Goal: Obtain resource: Download file/media

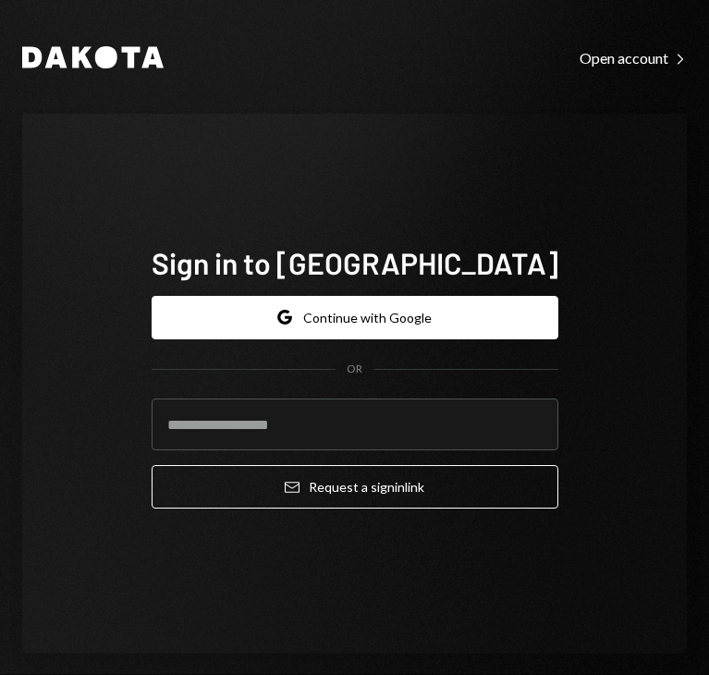
click at [353, 309] on button "Google Continue with Google" at bounding box center [355, 317] width 407 height 43
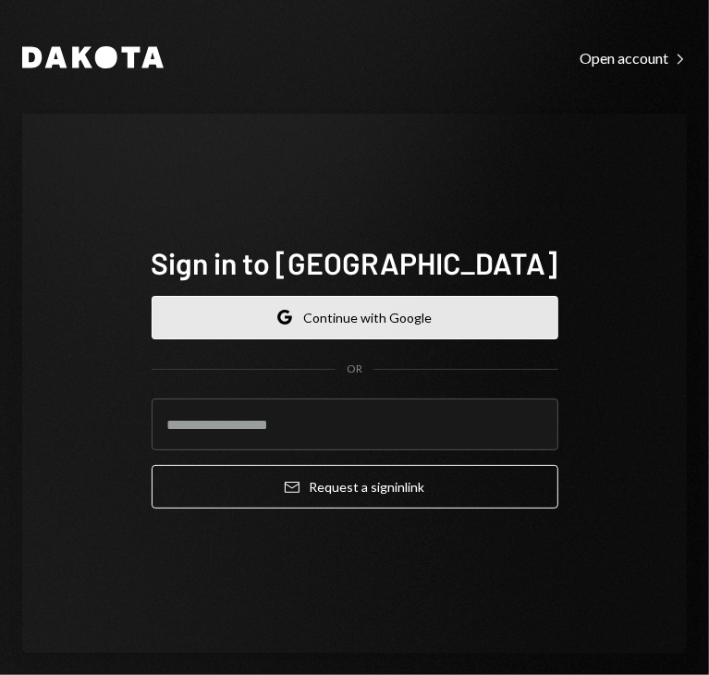
click at [361, 319] on button "Google Continue with Google" at bounding box center [355, 317] width 407 height 43
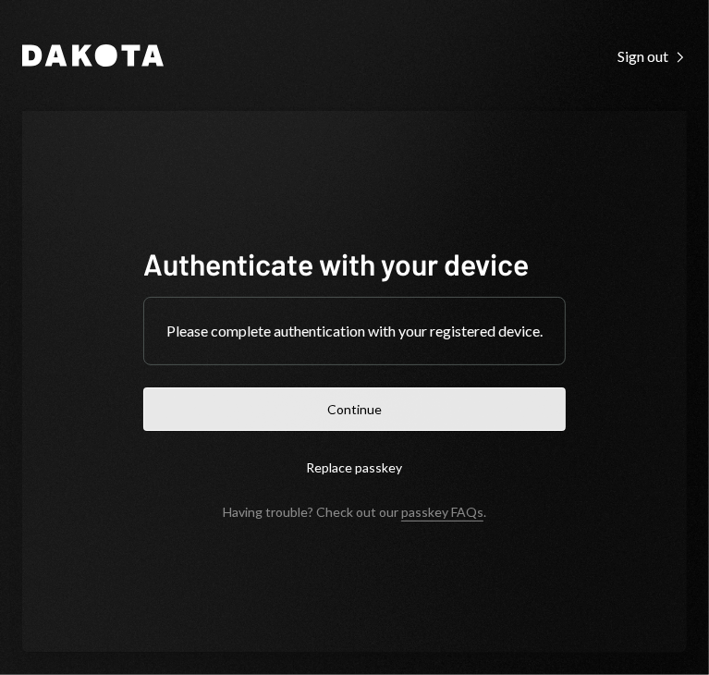
click at [379, 419] on button "Continue" at bounding box center [354, 408] width 422 height 43
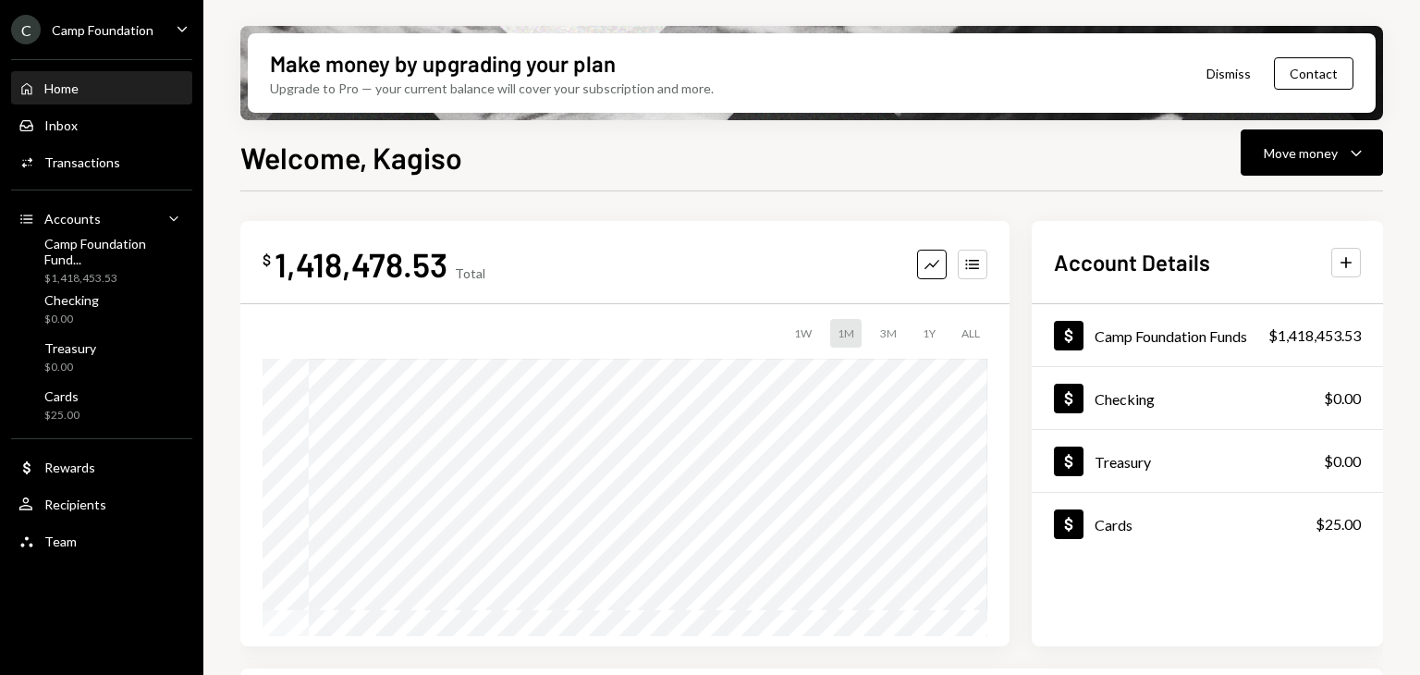
click at [182, 25] on icon "Caret Down" at bounding box center [182, 28] width 20 height 20
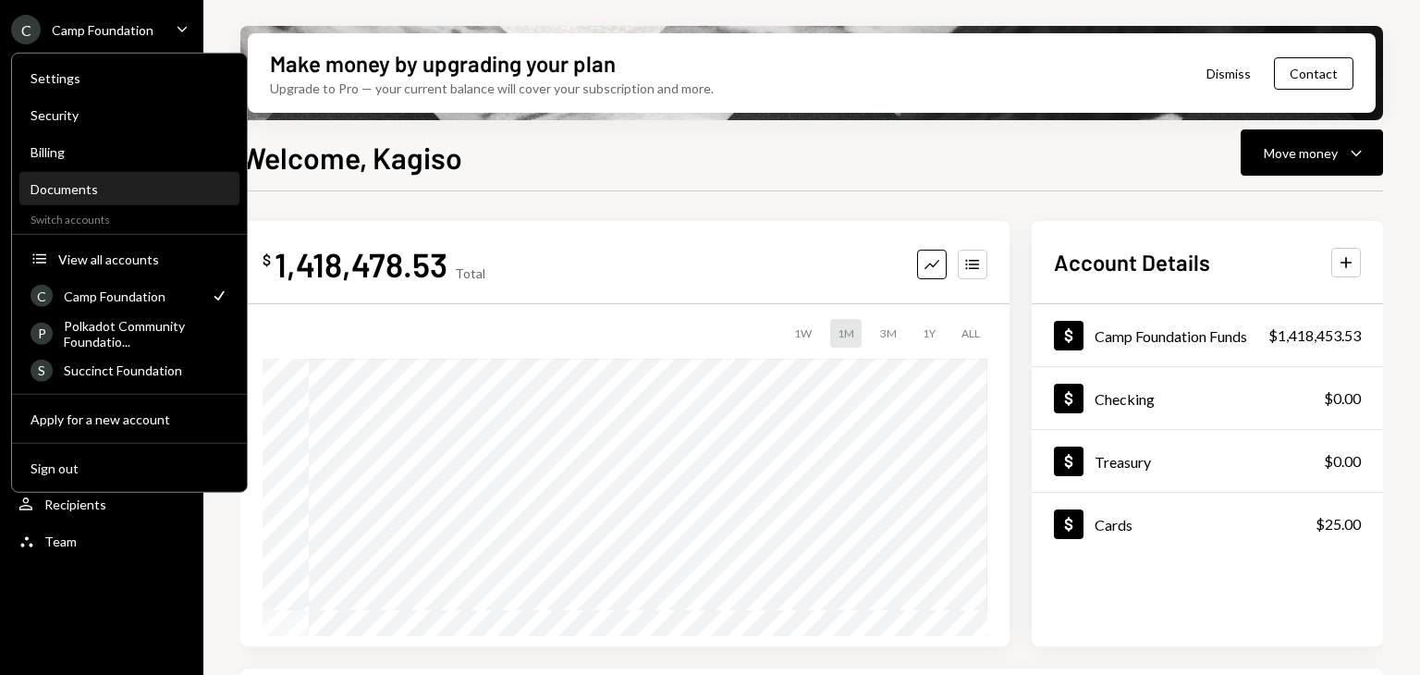
click at [127, 174] on div "Documents" at bounding box center [130, 189] width 198 height 31
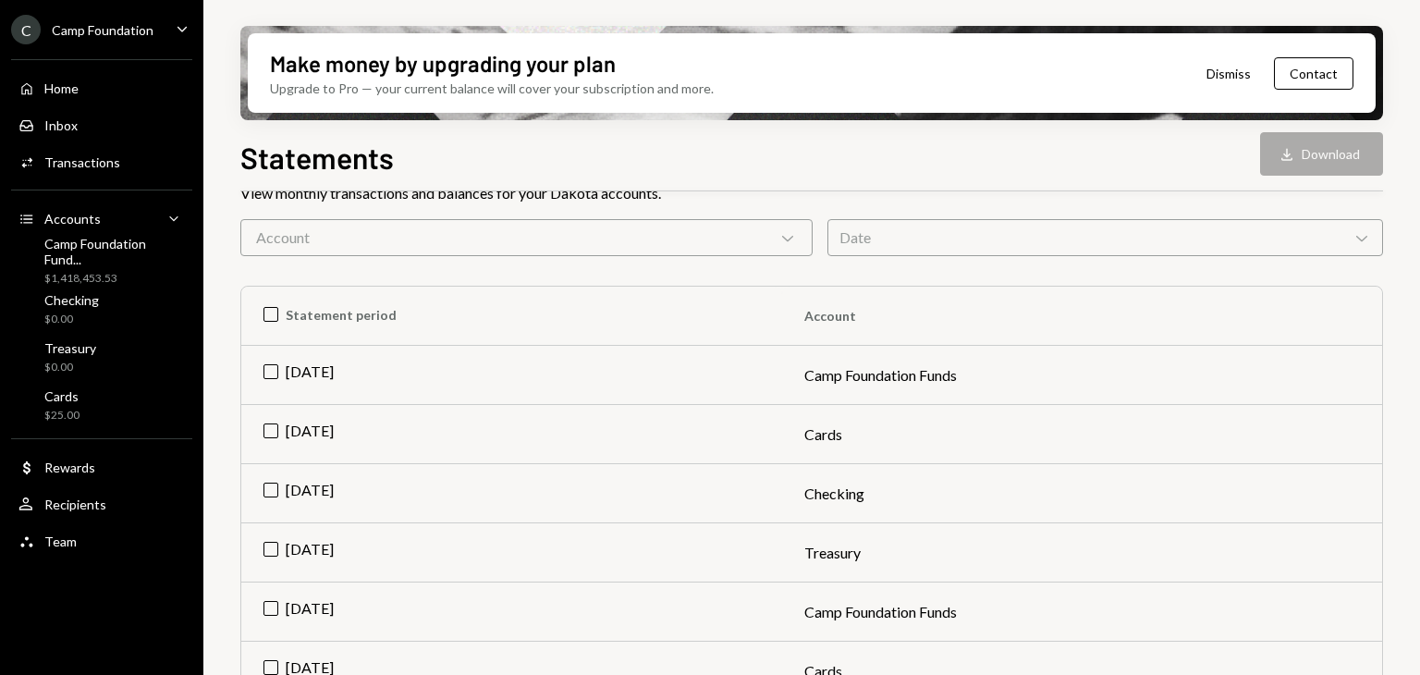
scroll to position [140, 0]
click at [291, 378] on td "Jul 2025" at bounding box center [511, 374] width 541 height 59
click at [708, 150] on button "Download Download" at bounding box center [1321, 153] width 123 height 43
click at [350, 364] on td "Check Jul 2025" at bounding box center [511, 374] width 541 height 59
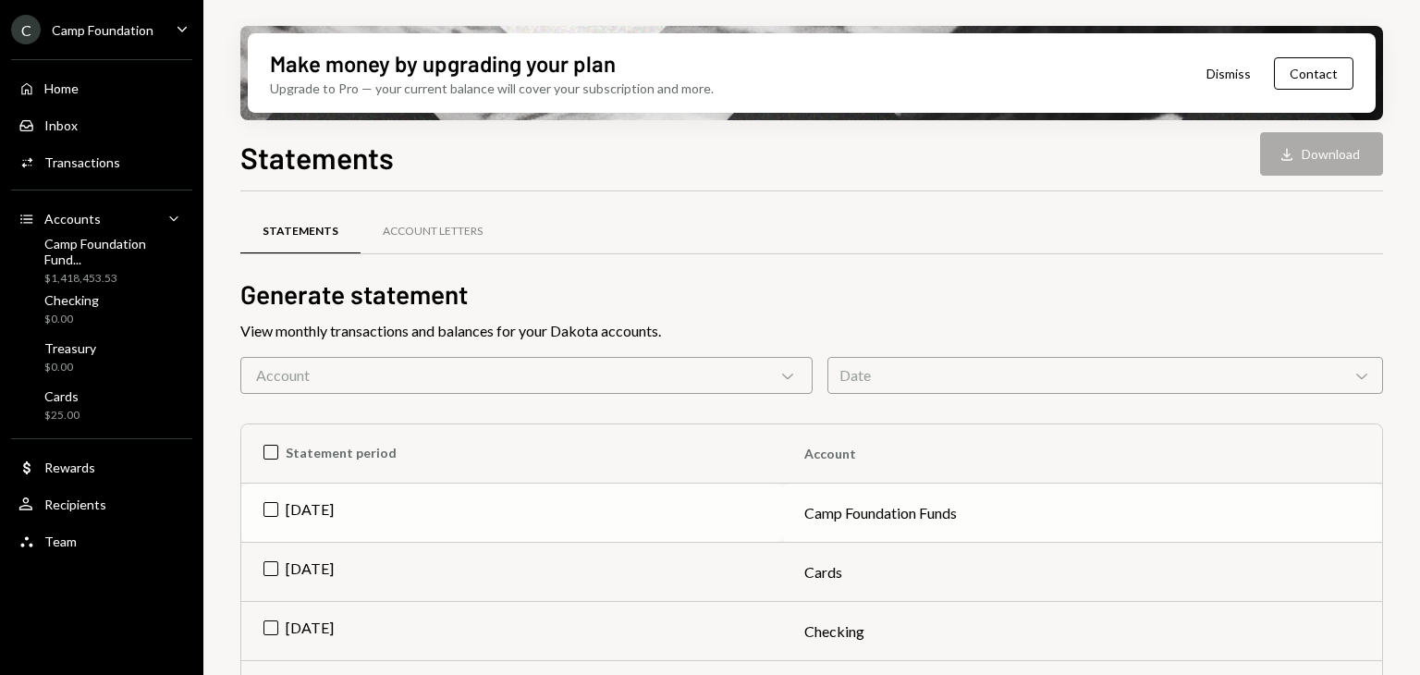
scroll to position [0, 0]
click at [362, 393] on div "Account Chevron Down" at bounding box center [526, 377] width 572 height 37
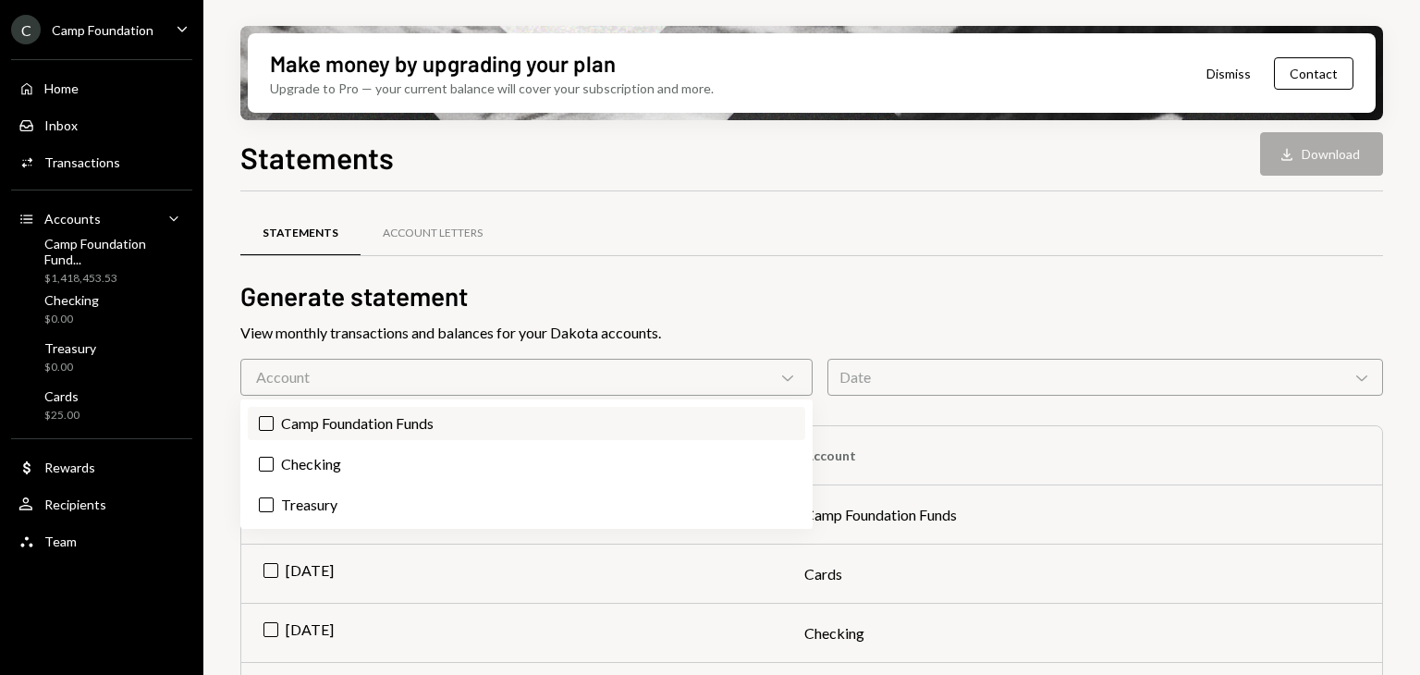
click at [373, 419] on label "Camp Foundation Funds" at bounding box center [526, 423] width 557 height 33
click at [274, 419] on button "Camp Foundation Funds" at bounding box center [266, 423] width 15 height 15
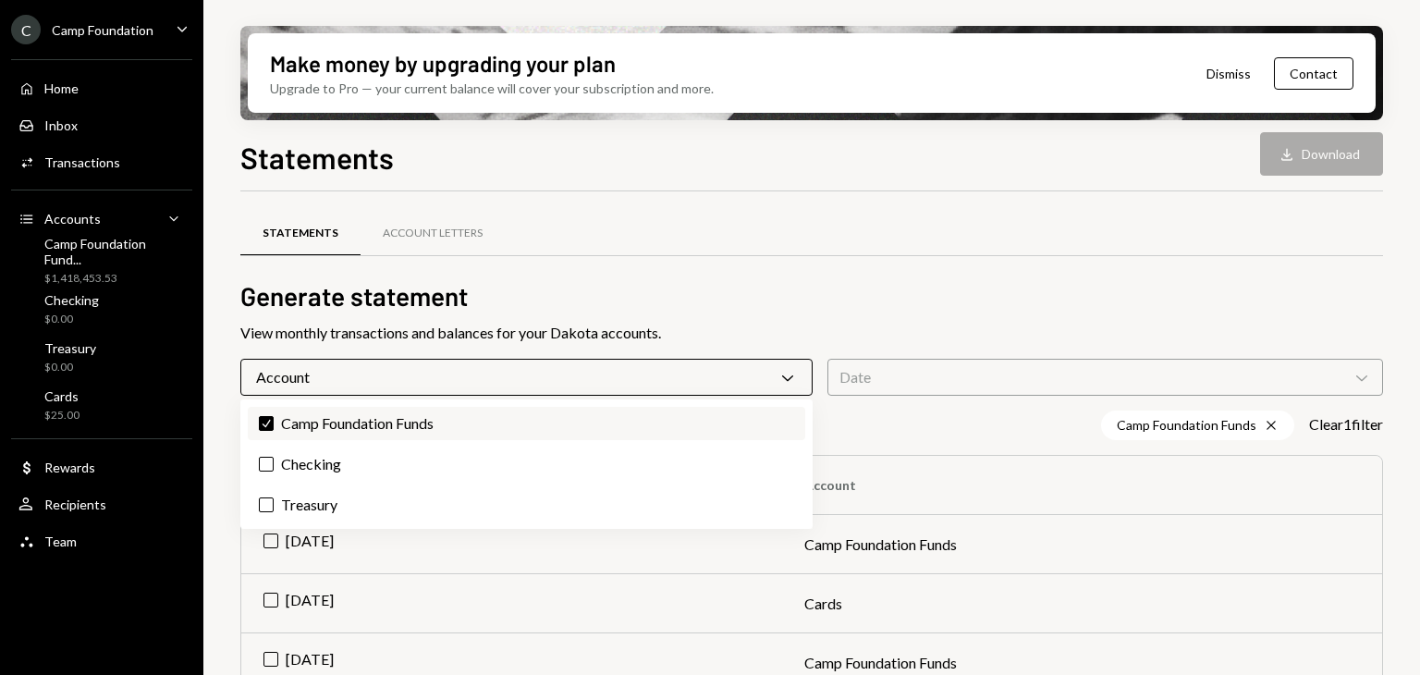
click at [373, 419] on label "Check Camp Foundation Funds" at bounding box center [526, 423] width 557 height 33
click at [274, 419] on button "Check" at bounding box center [266, 423] width 15 height 15
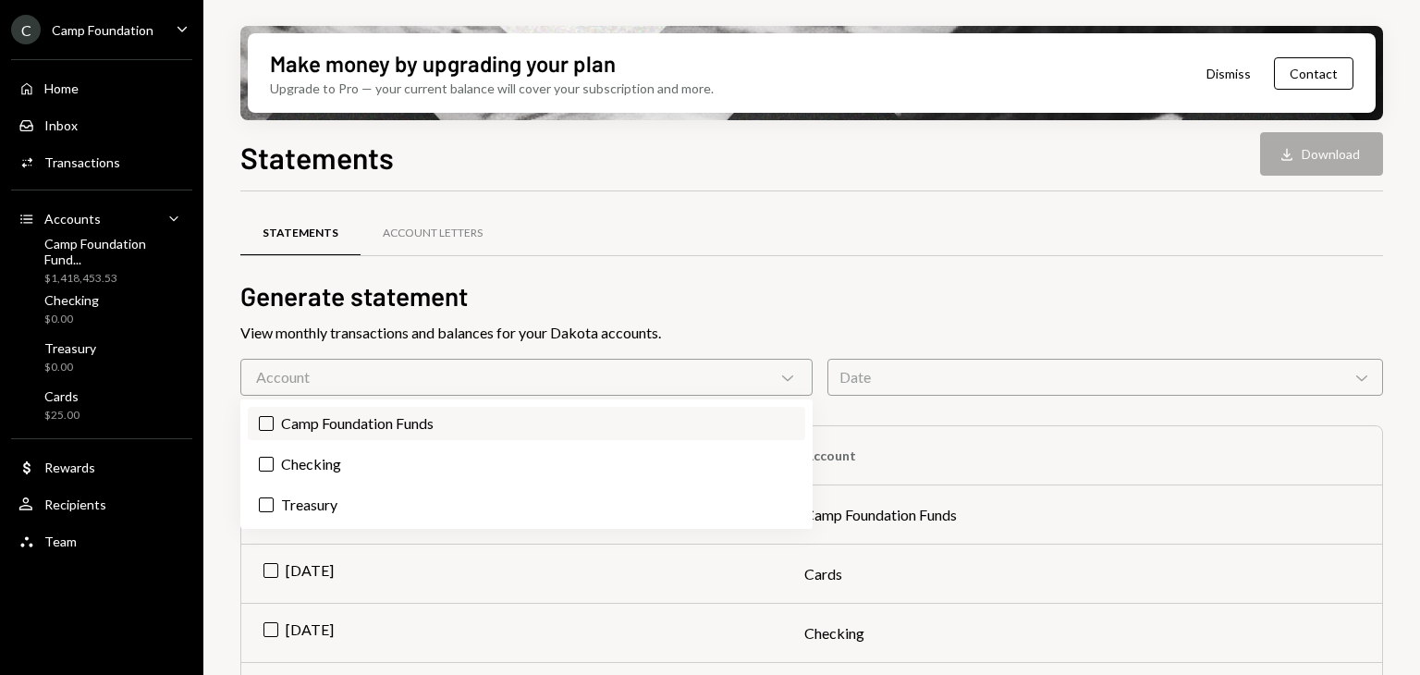
click at [373, 419] on label "Camp Foundation Funds" at bounding box center [526, 423] width 557 height 33
click at [274, 419] on button "Camp Foundation Funds" at bounding box center [266, 423] width 15 height 15
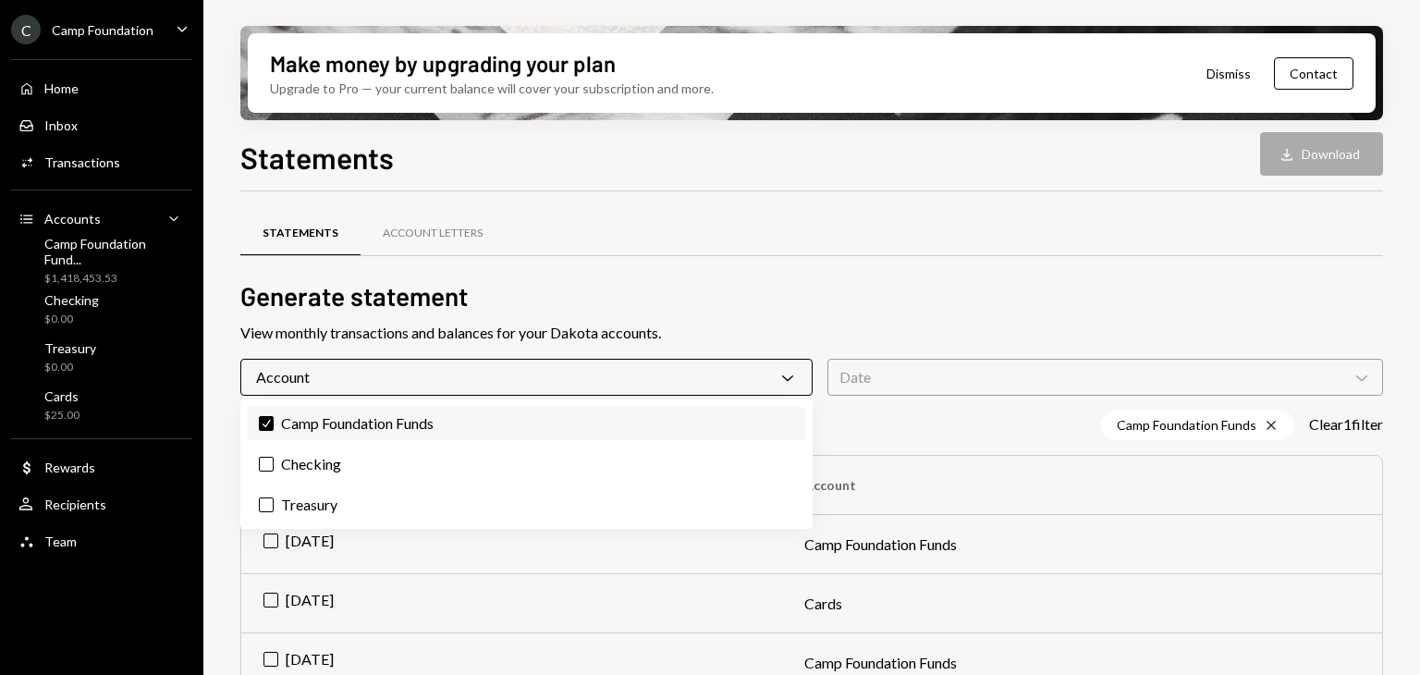
click at [373, 419] on label "Check Camp Foundation Funds" at bounding box center [526, 423] width 557 height 33
click at [274, 419] on button "Check" at bounding box center [266, 423] width 15 height 15
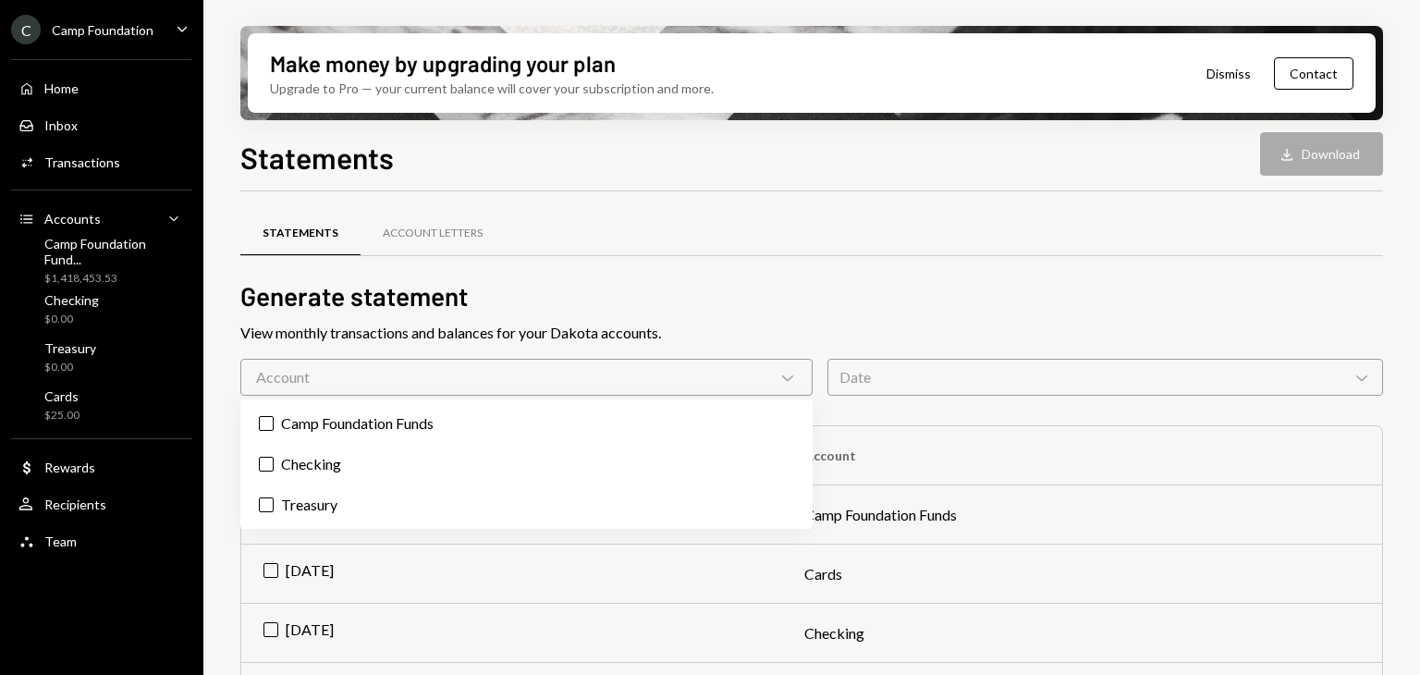
click at [708, 231] on div "Statements Account Letters" at bounding box center [811, 233] width 1142 height 47
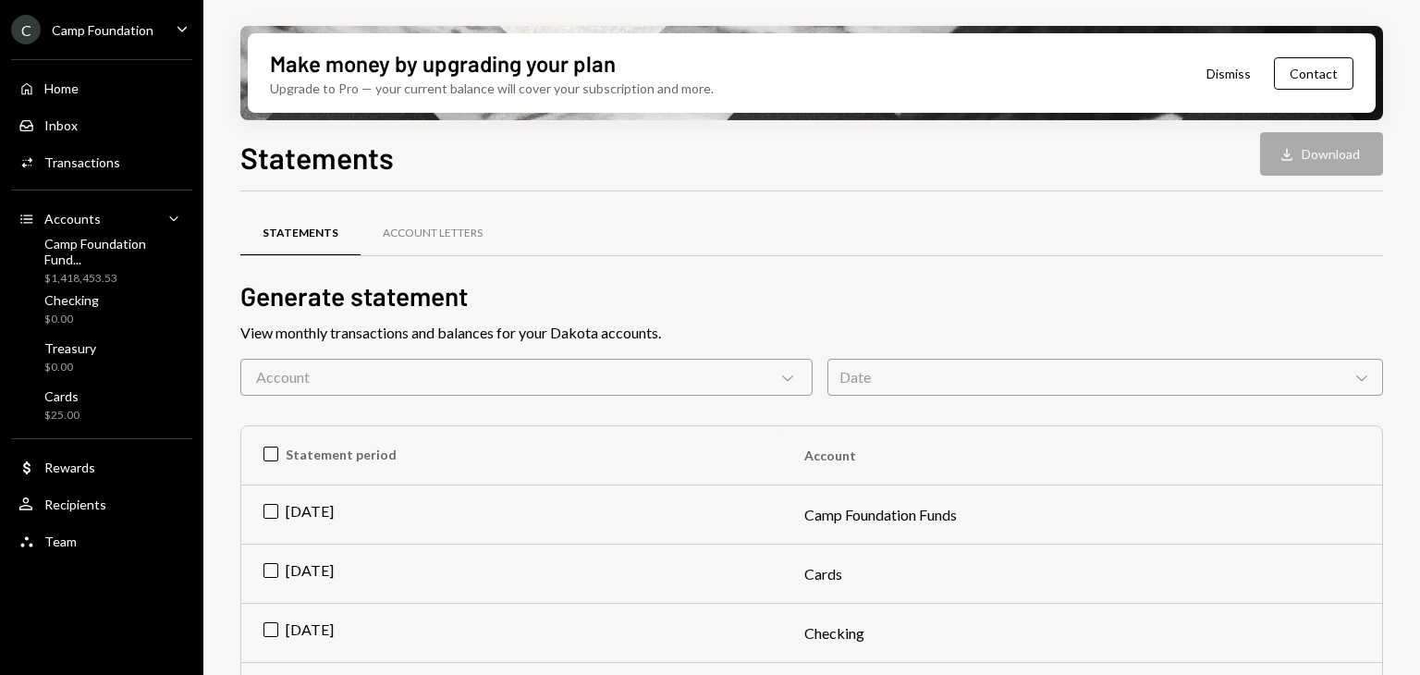
click at [92, 48] on div "Home Home Inbox Inbox Activities Transactions Accounts Accounts Caret Down Camp…" at bounding box center [101, 304] width 203 height 513
click at [95, 35] on div "Camp Foundation" at bounding box center [103, 30] width 102 height 16
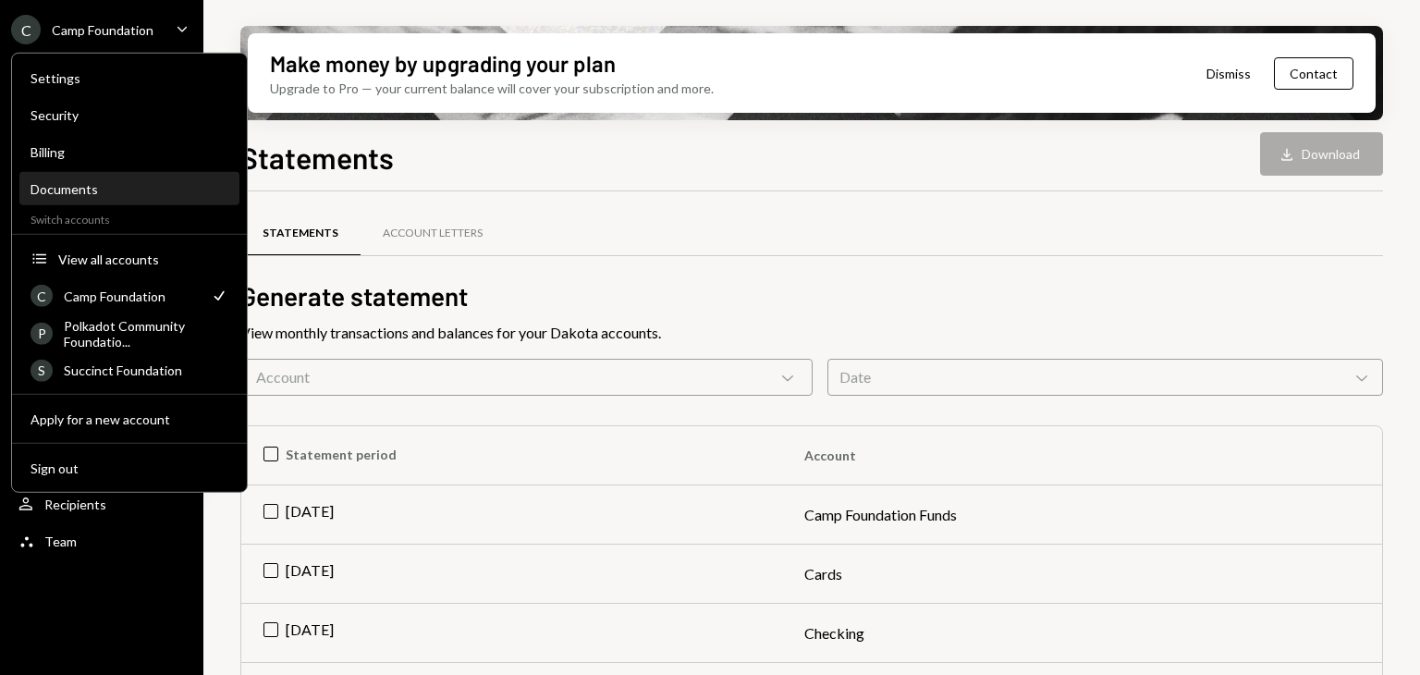
click at [77, 177] on div "Documents" at bounding box center [130, 189] width 198 height 31
click at [90, 197] on div "Documents" at bounding box center [130, 189] width 198 height 31
click at [416, 250] on div "Account Letters" at bounding box center [432, 234] width 144 height 44
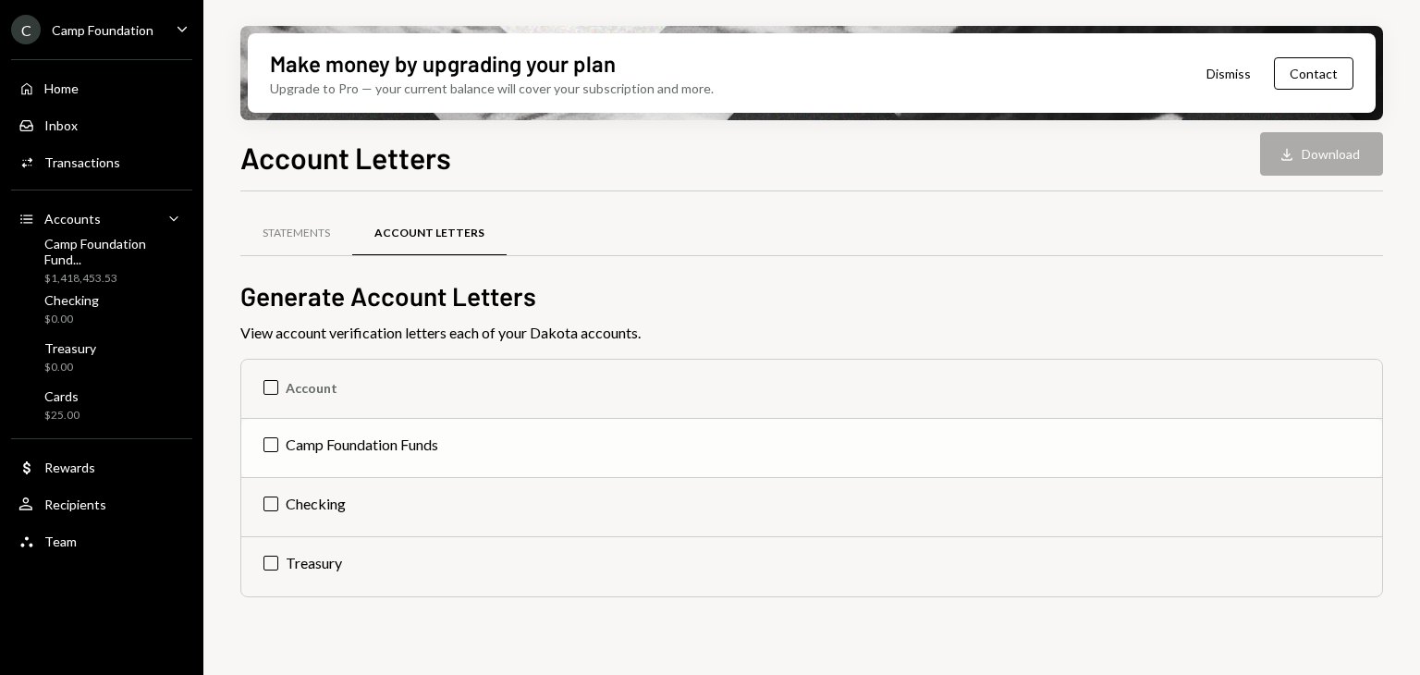
click at [368, 435] on td "Camp Foundation Funds" at bounding box center [811, 448] width 1141 height 59
click at [293, 212] on div "Statements" at bounding box center [296, 234] width 112 height 44
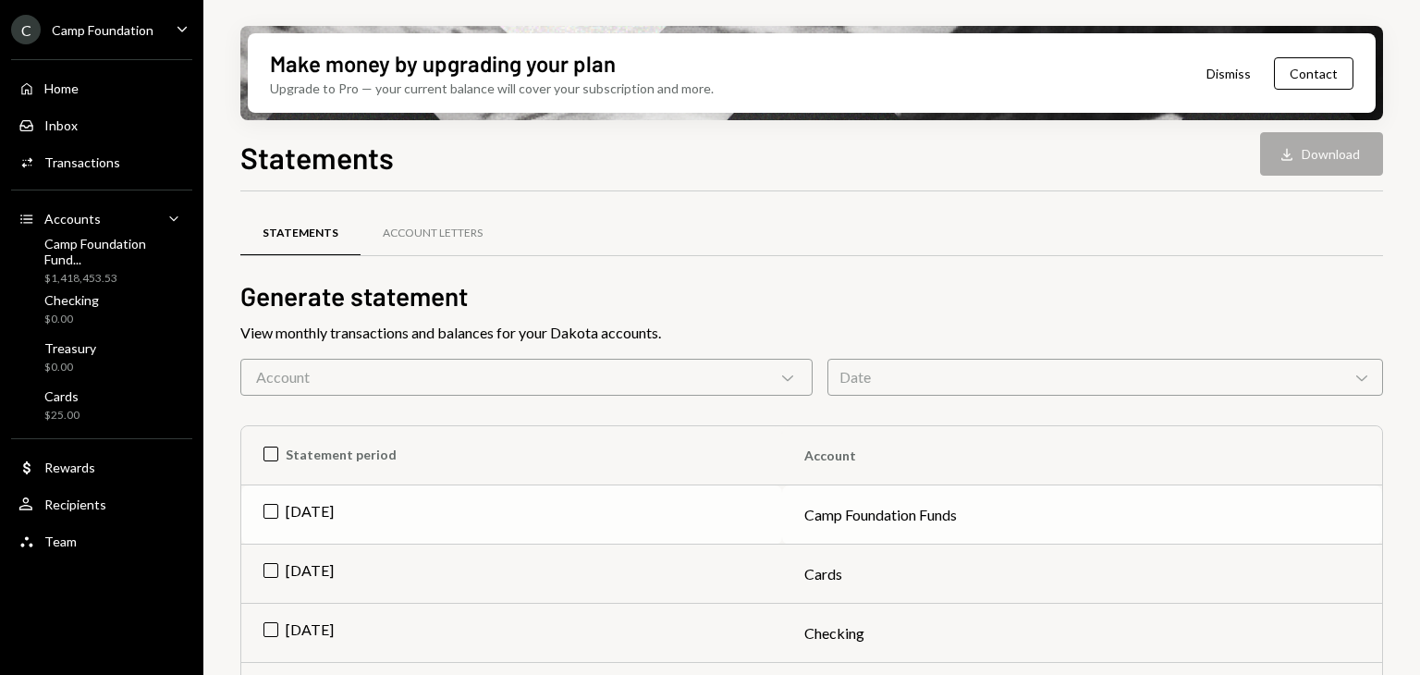
click at [529, 503] on td "Jul 2025" at bounding box center [511, 514] width 541 height 59
click at [708, 154] on button "Download Download" at bounding box center [1321, 153] width 123 height 43
click at [266, 512] on td "Check Jul 2025" at bounding box center [511, 514] width 541 height 59
click at [122, 271] on div "$1,418,453.53" at bounding box center [114, 279] width 140 height 16
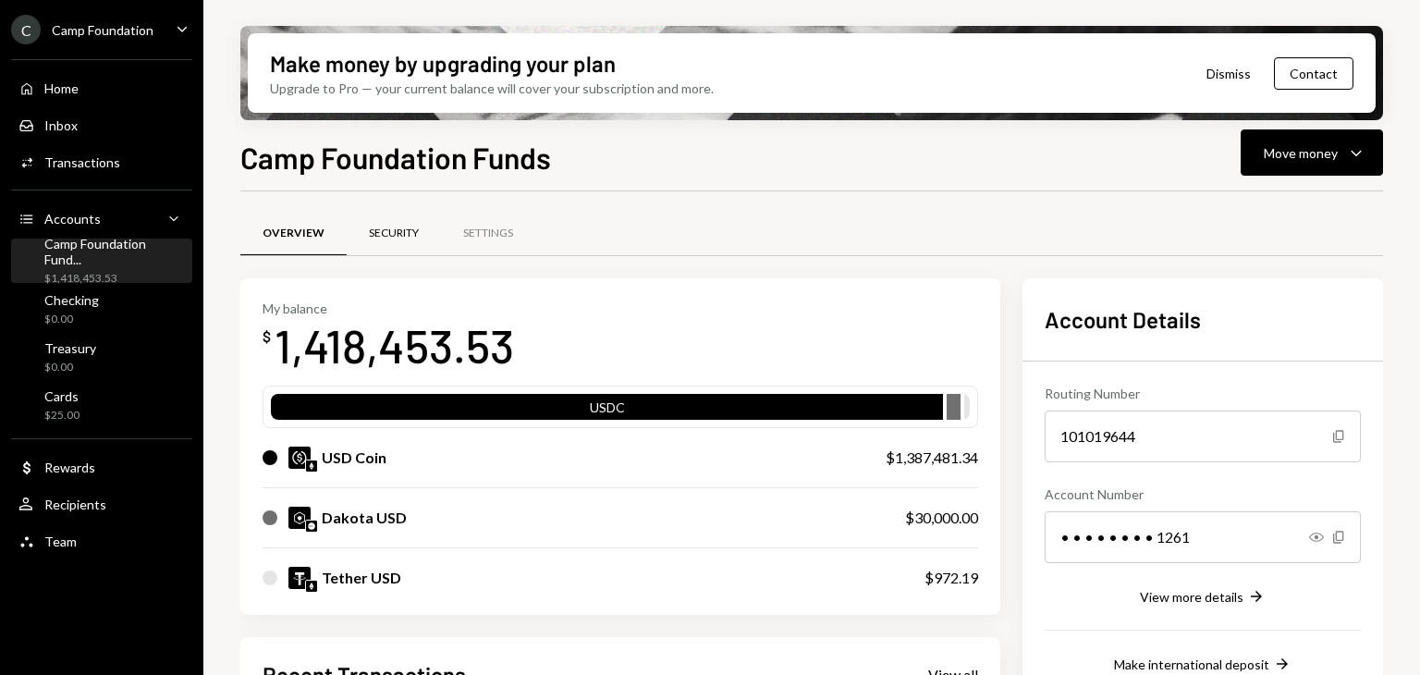
click at [397, 227] on div "Security" at bounding box center [394, 234] width 50 height 16
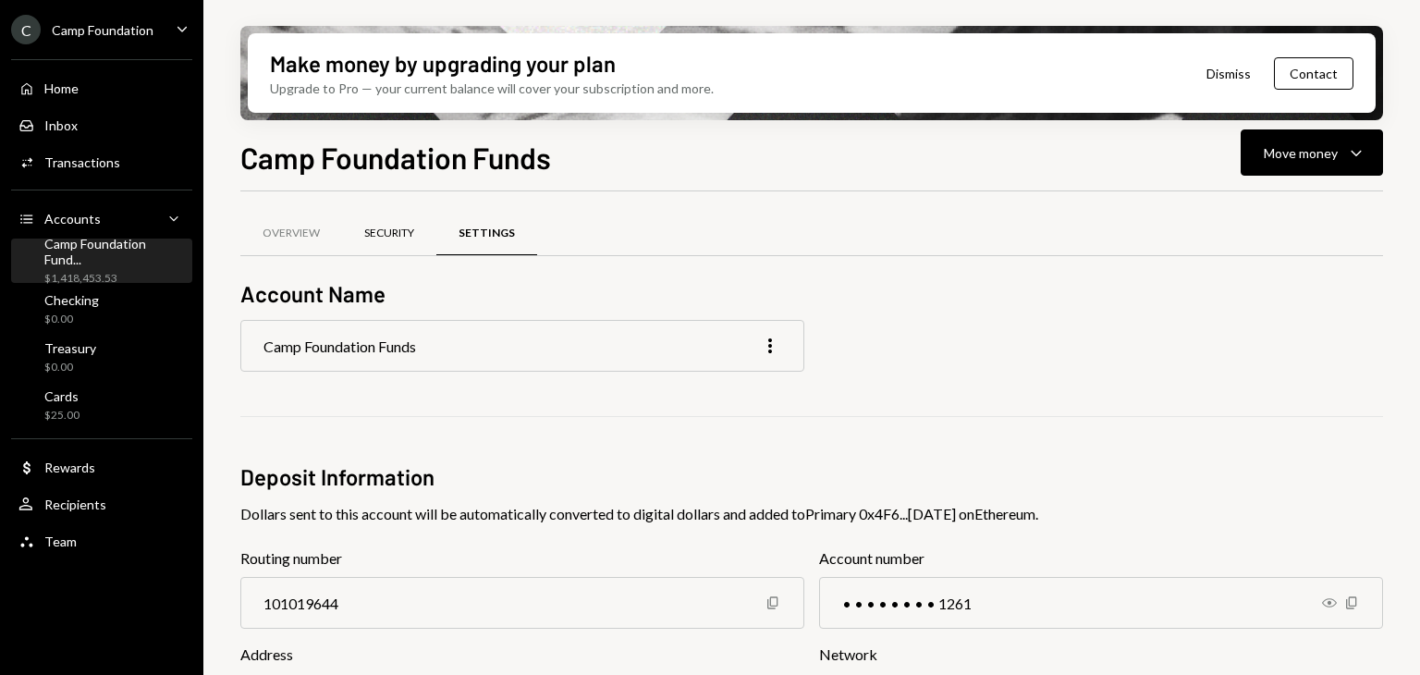
click at [379, 249] on div "Security" at bounding box center [389, 234] width 94 height 44
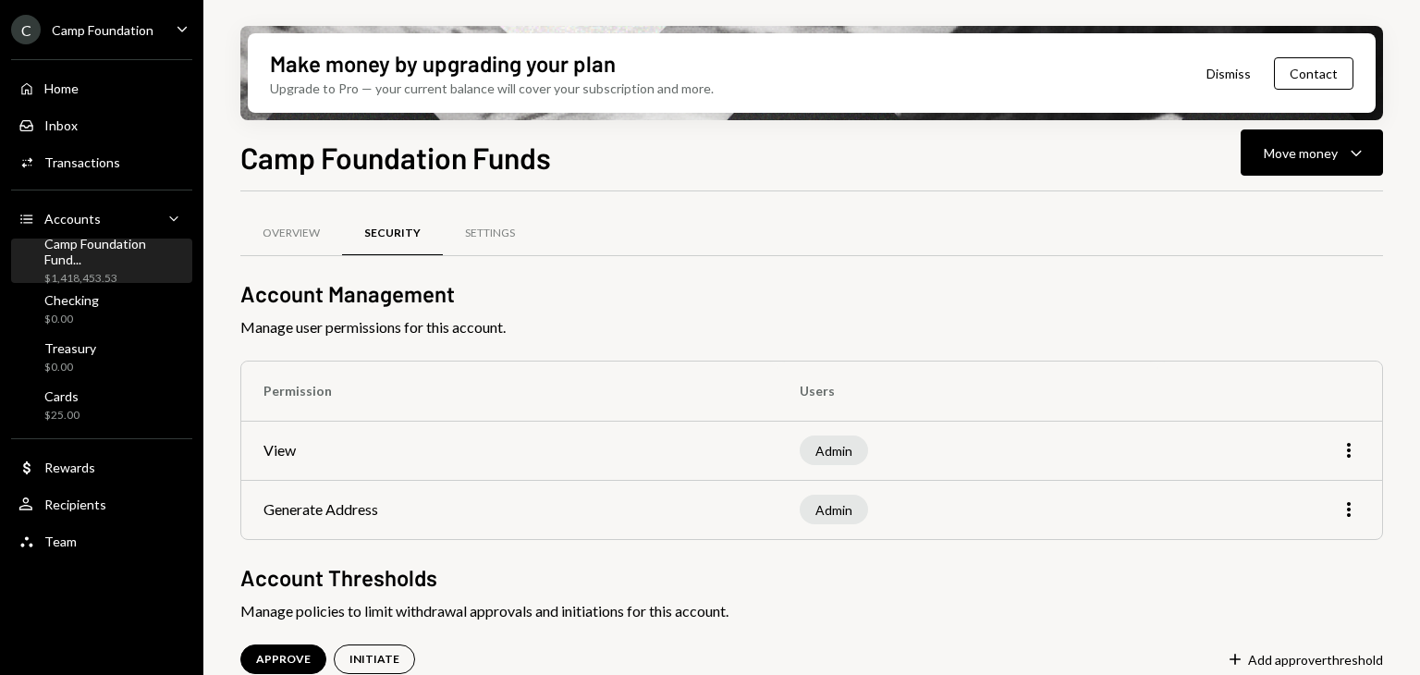
scroll to position [145, 0]
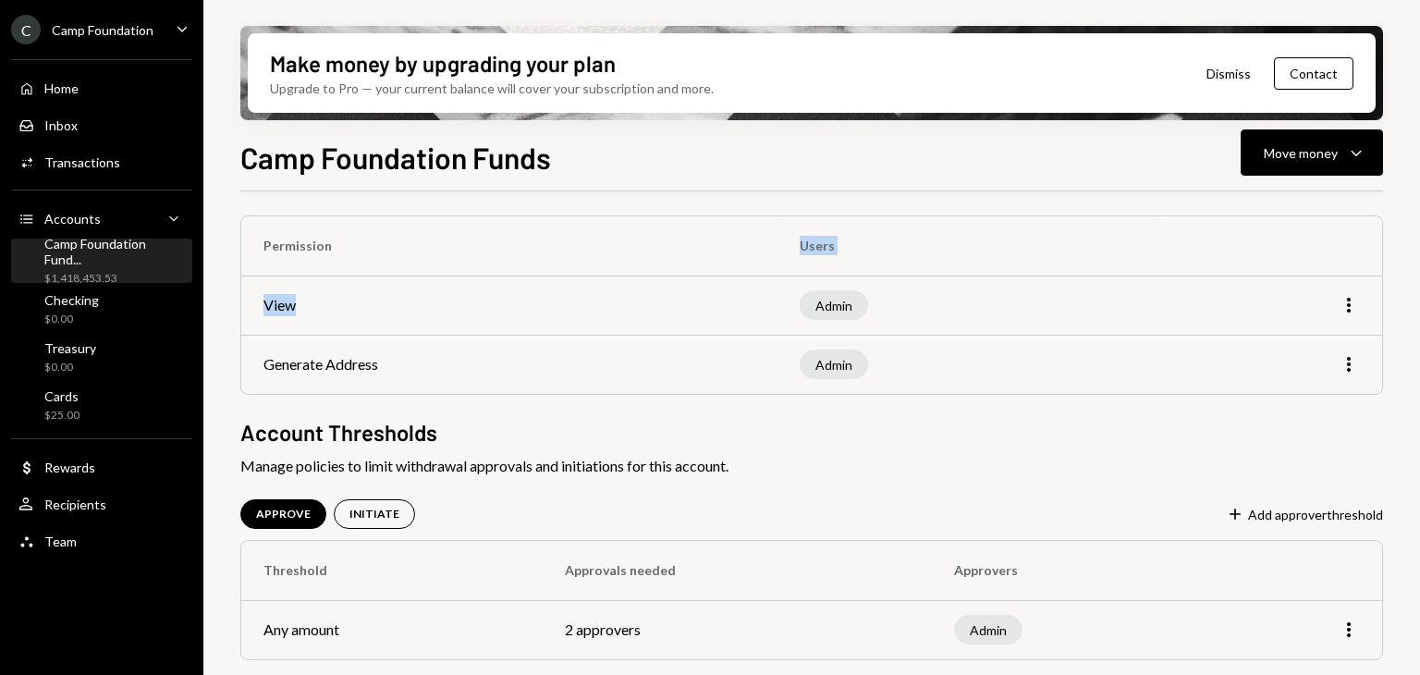
drag, startPoint x: 379, startPoint y: 249, endPoint x: 414, endPoint y: 305, distance: 66.4
click at [414, 305] on table "Permission Users View Admin More Generate Address Admin More" at bounding box center [811, 304] width 1141 height 177
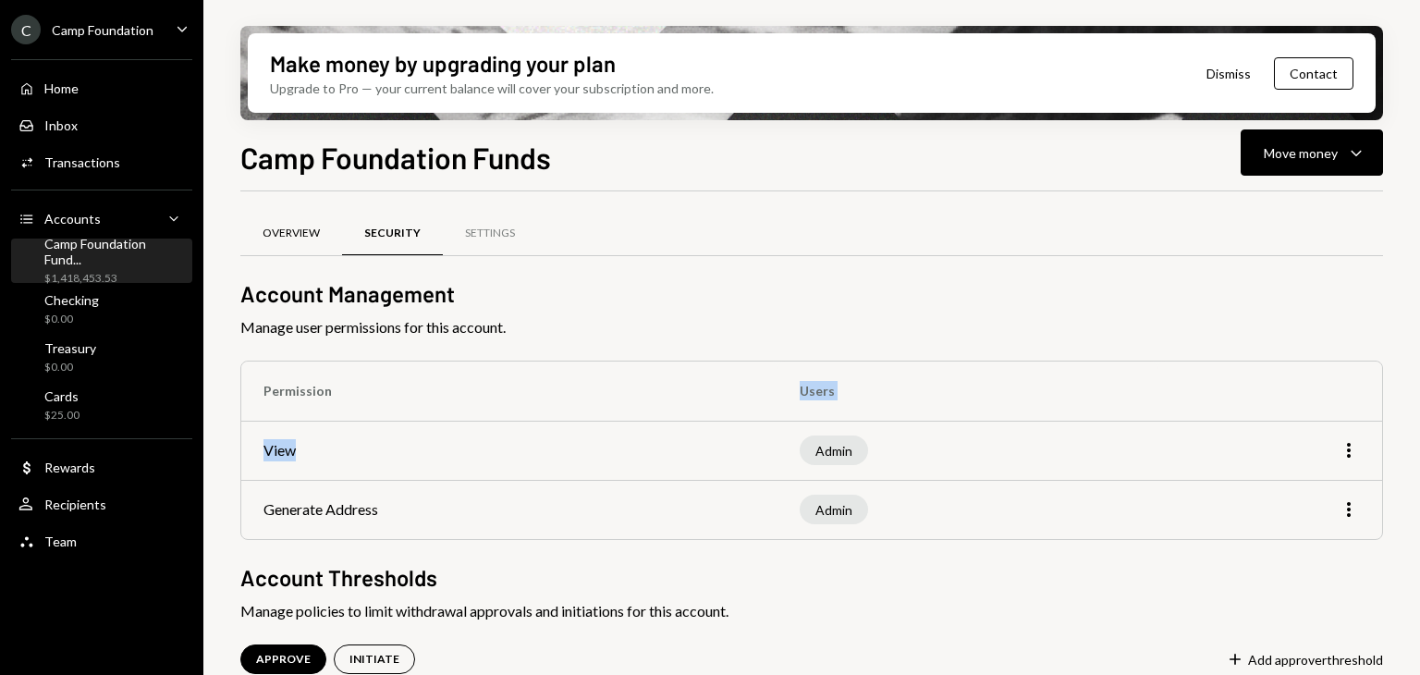
click at [328, 219] on div "Overview" at bounding box center [291, 234] width 102 height 44
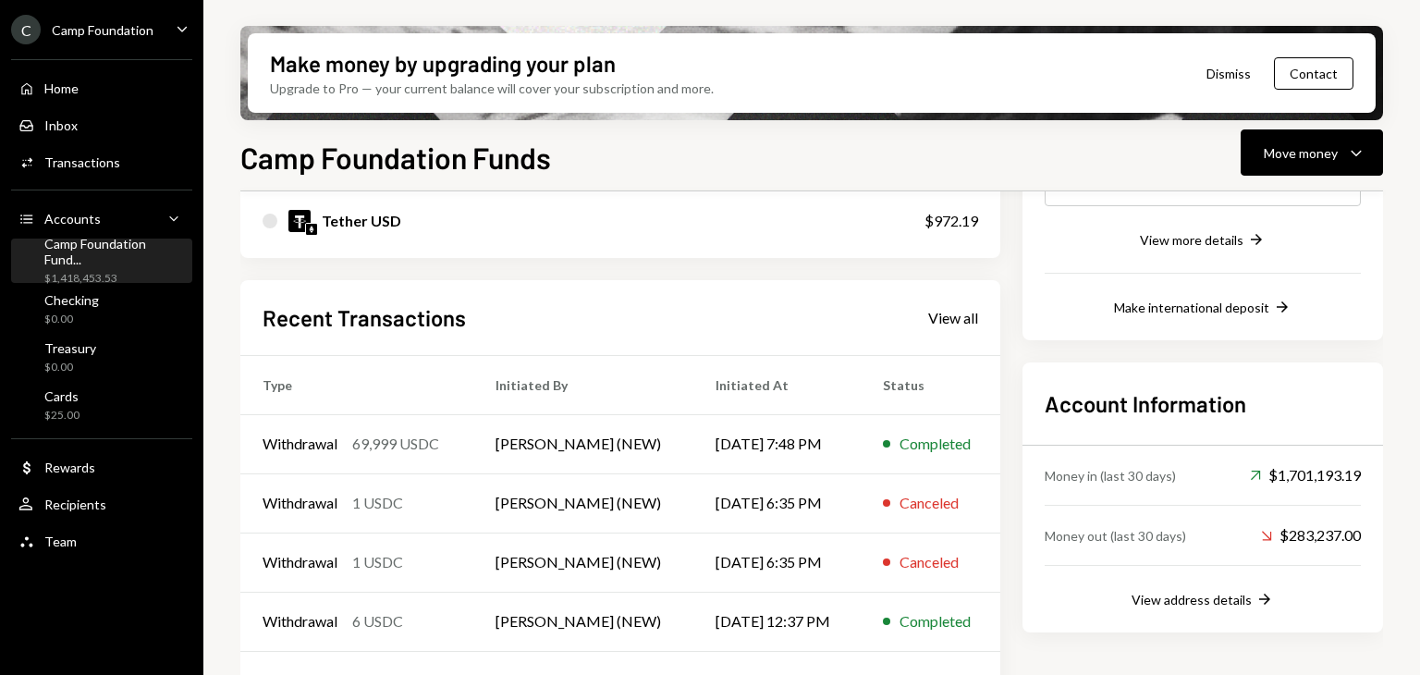
scroll to position [344, 0]
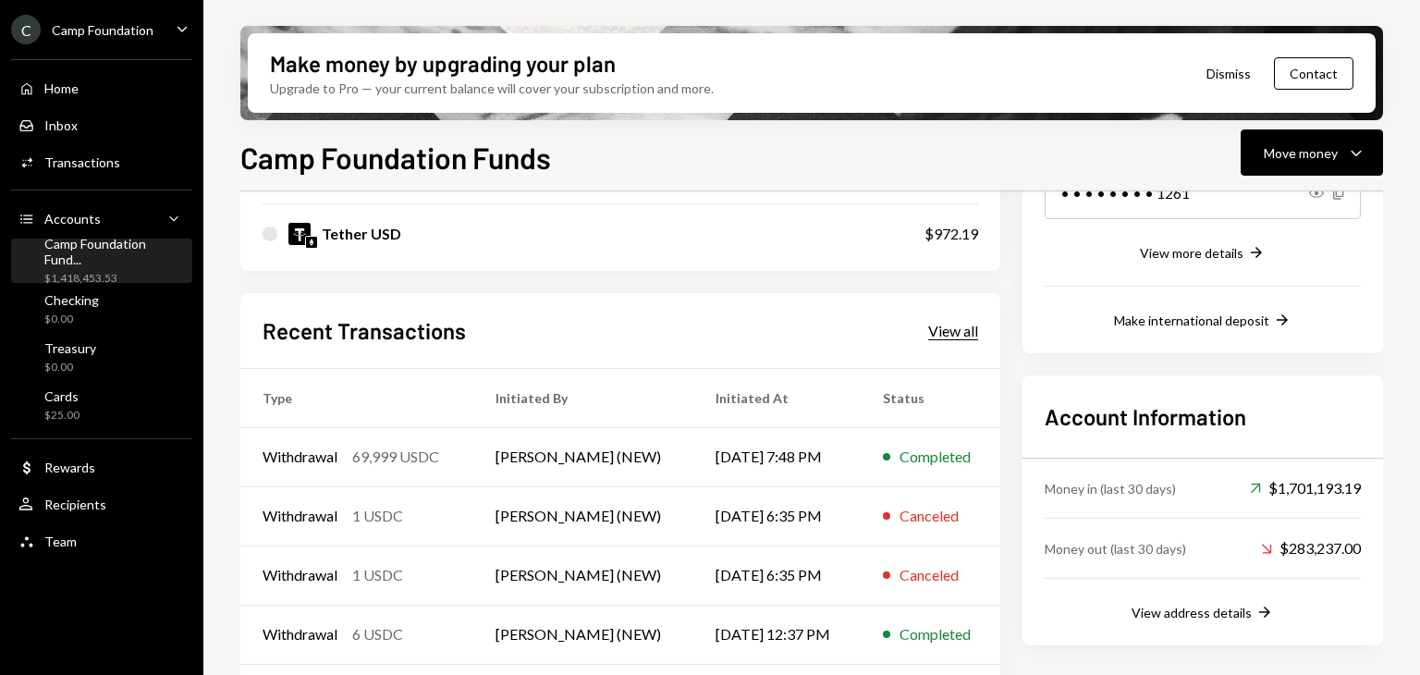
click at [945, 322] on div "View all" at bounding box center [953, 331] width 50 height 18
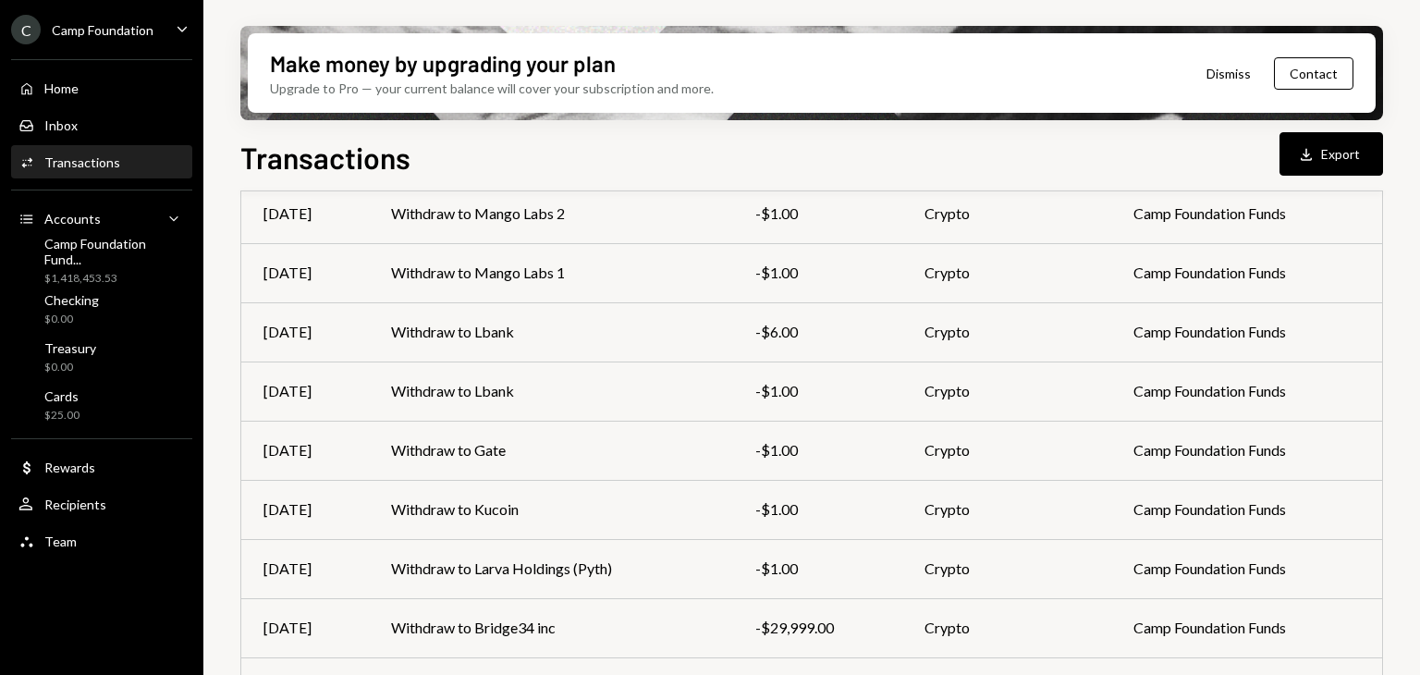
scroll to position [377, 0]
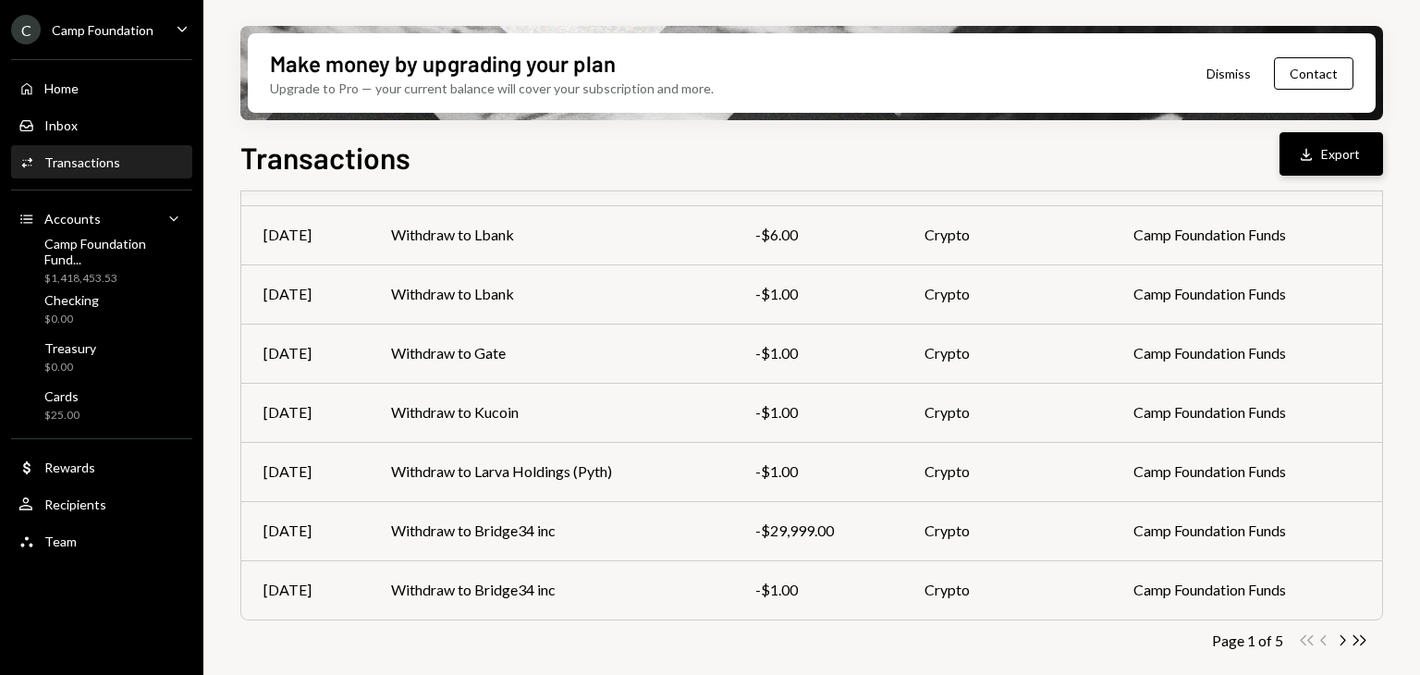
click at [1312, 148] on icon "Download" at bounding box center [1306, 154] width 18 height 18
